Goal: Task Accomplishment & Management: Manage account settings

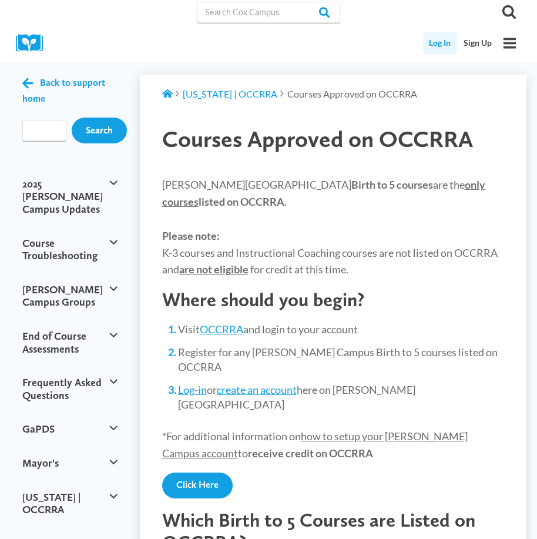
click at [438, 39] on link "Log In" at bounding box center [440, 43] width 35 height 22
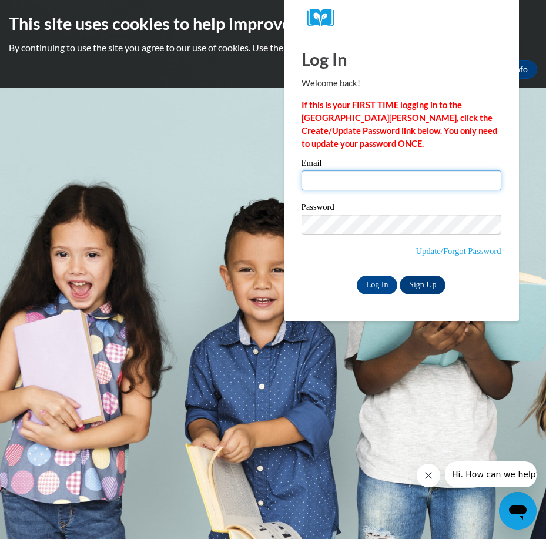
click at [342, 180] on input "Email" at bounding box center [401, 180] width 200 height 20
type input "[EMAIL_ADDRESS][DOMAIN_NAME]"
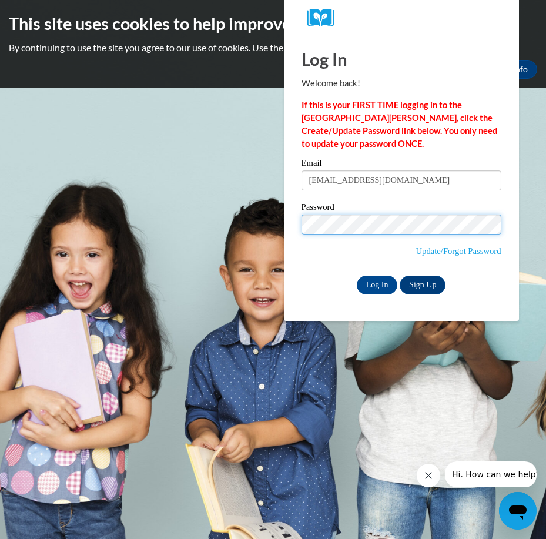
click at [357, 276] on input "Log In" at bounding box center [377, 285] width 41 height 19
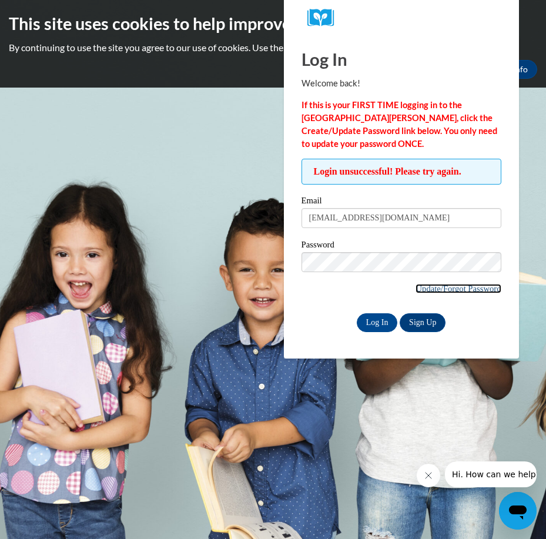
click at [454, 288] on link "Update/Forgot Password" at bounding box center [457, 288] width 85 height 9
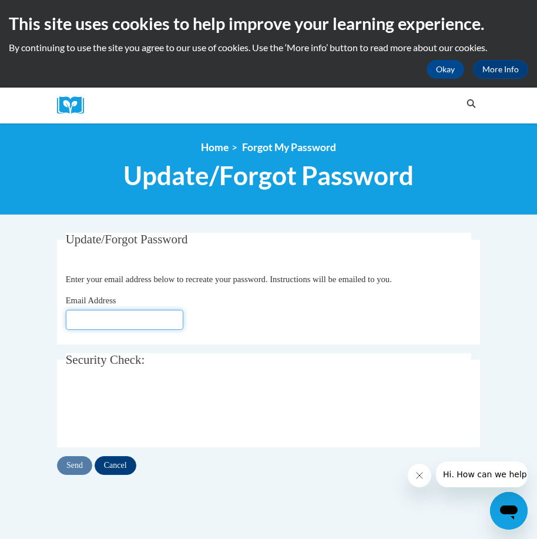
click at [168, 321] on input "Email Address" at bounding box center [124, 320] width 117 height 20
type input "[EMAIL_ADDRESS][DOMAIN_NAME]"
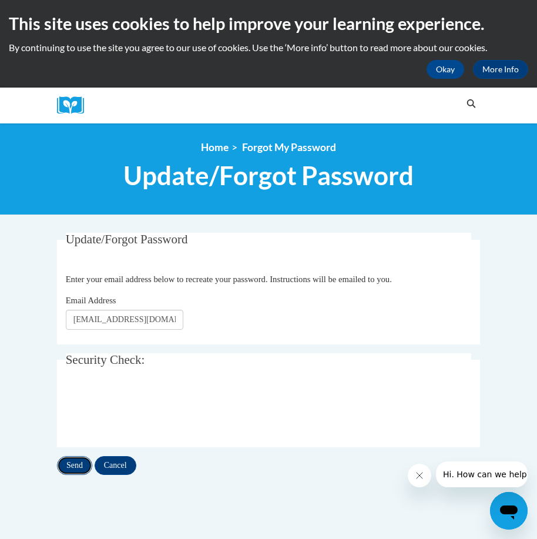
click at [73, 464] on input "Send" at bounding box center [74, 465] width 35 height 19
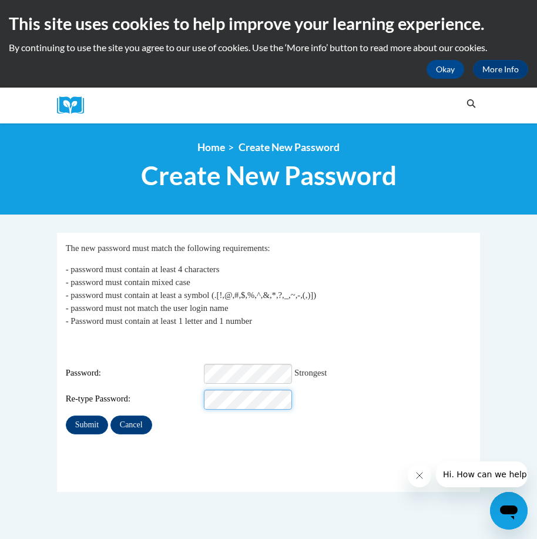
click at [66, 415] on input "Submit" at bounding box center [87, 424] width 42 height 19
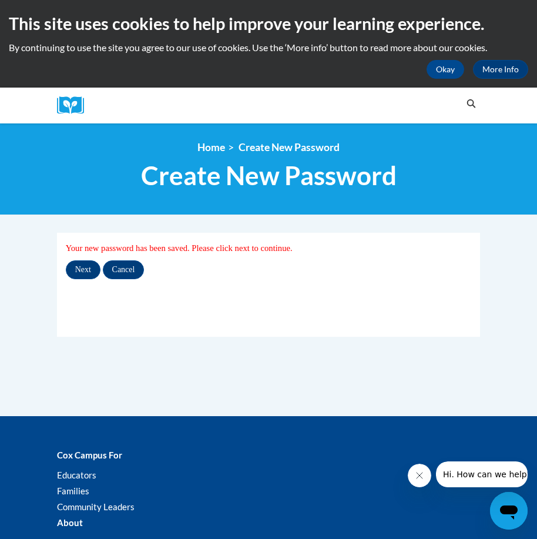
click at [490, 93] on div "Search Search..." at bounding box center [268, 106] width 537 height 36
click at [441, 69] on button "Okay" at bounding box center [445, 69] width 38 height 19
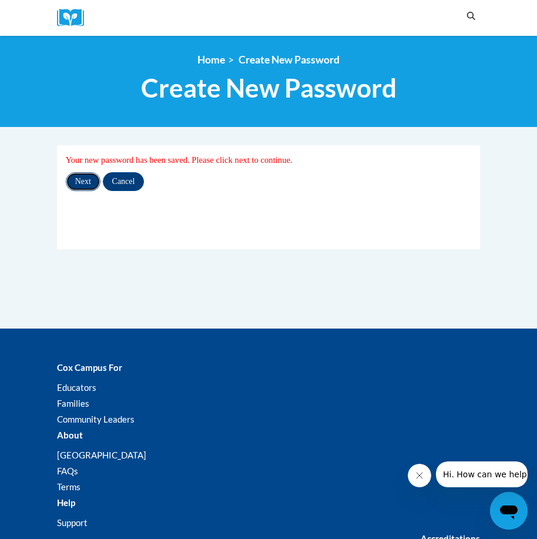
click at [80, 177] on input "Next" at bounding box center [83, 181] width 35 height 19
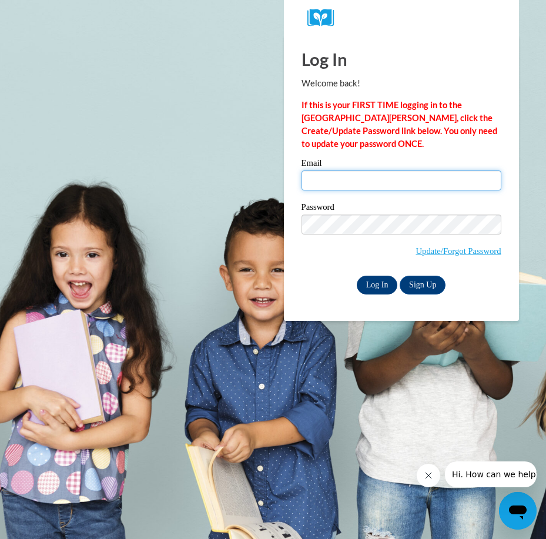
type input "erinmorris@tcbdd.org"
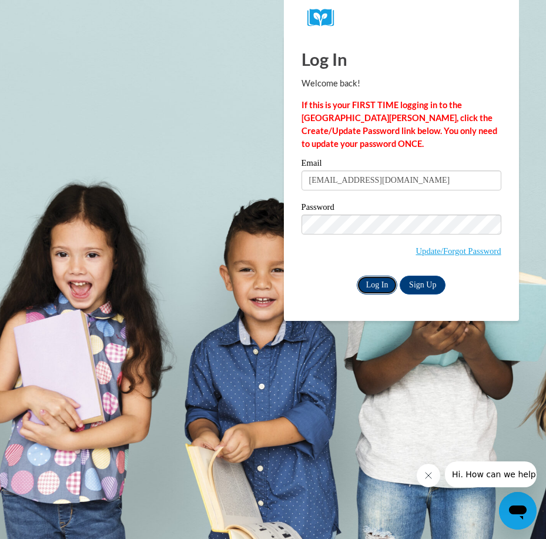
click at [381, 283] on input "Log In" at bounding box center [377, 285] width 41 height 19
